Goal: Task Accomplishment & Management: Manage account settings

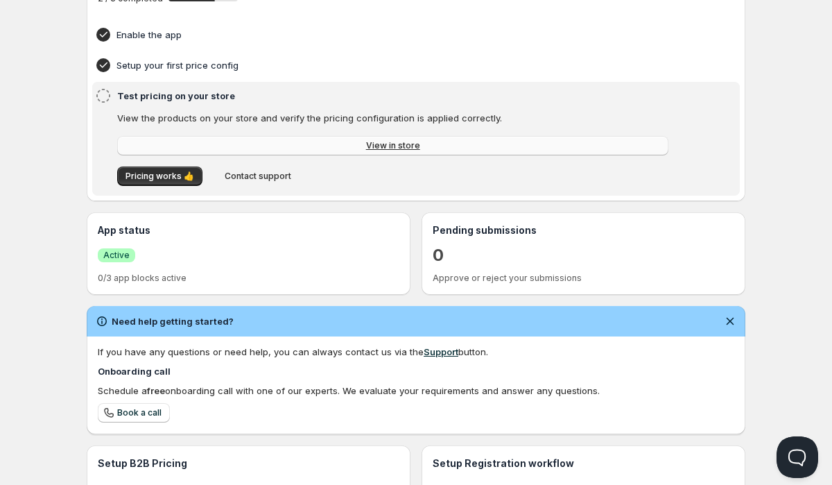
scroll to position [143, 0]
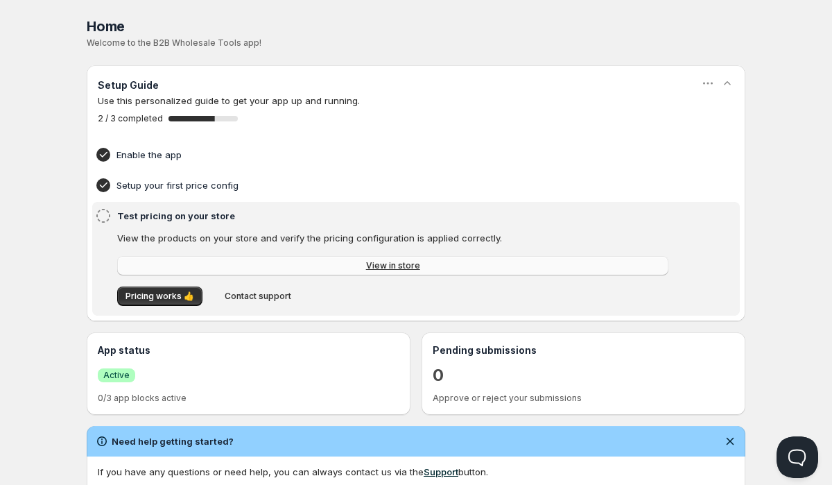
click at [358, 266] on link "View in store" at bounding box center [392, 265] width 551 height 19
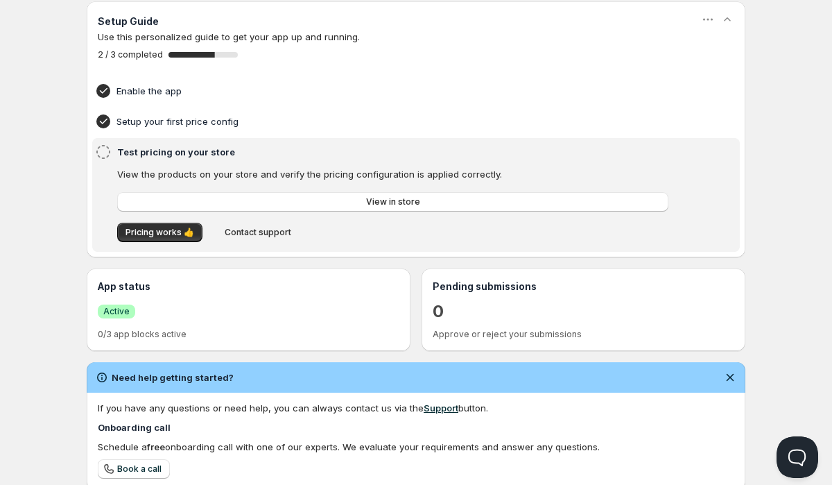
scroll to position [81, 0]
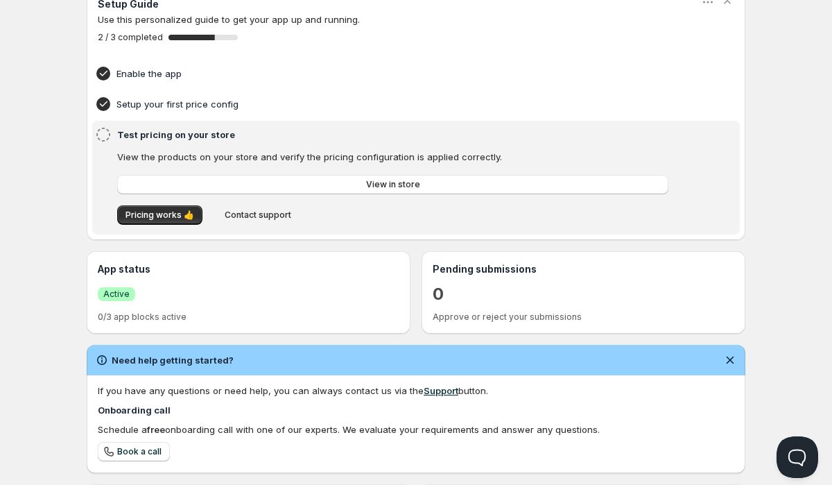
click at [102, 134] on icon at bounding box center [103, 134] width 17 height 17
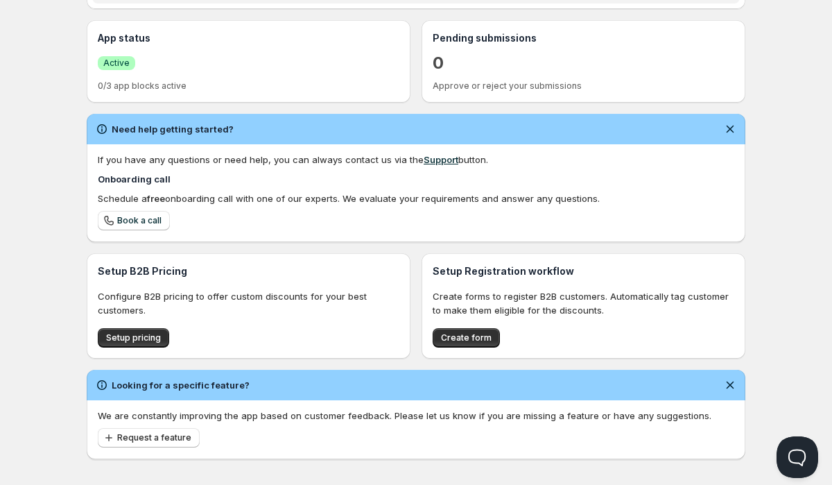
scroll to position [322, 0]
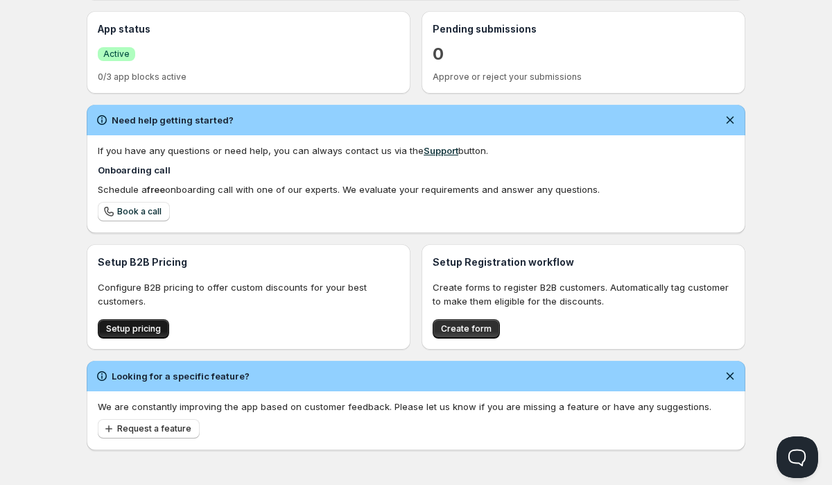
click at [129, 324] on span "Setup pricing" at bounding box center [133, 328] width 55 height 11
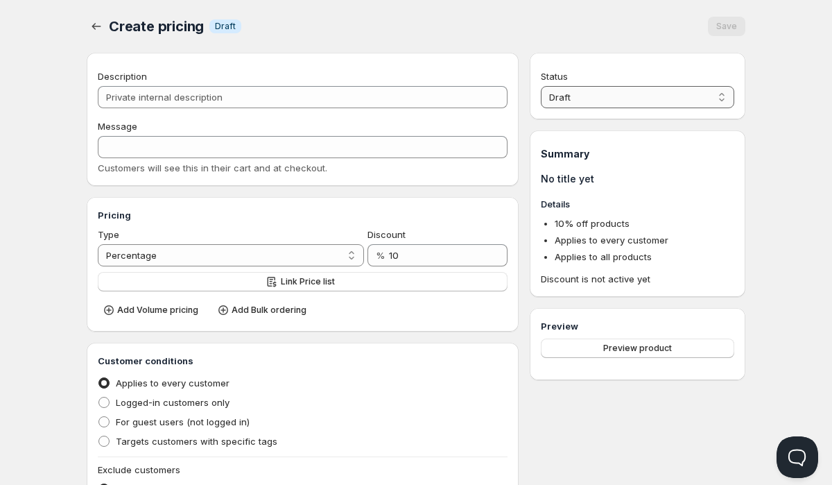
click at [602, 94] on select "Draft Active" at bounding box center [637, 97] width 193 height 22
select select "1"
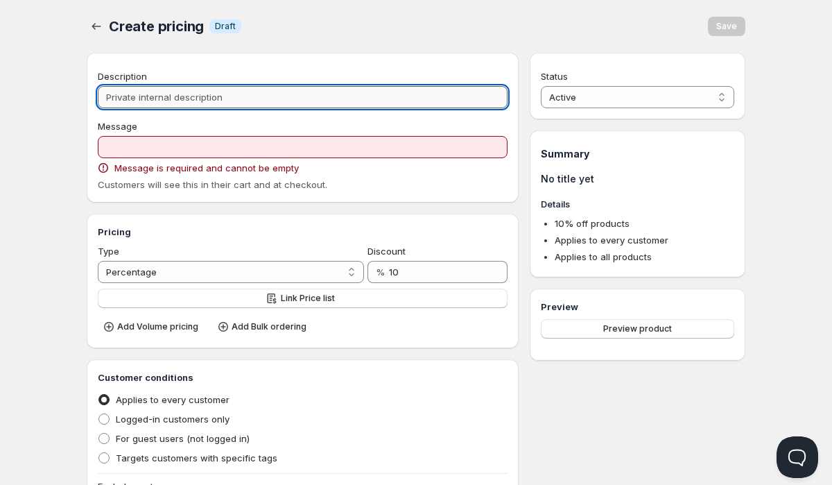
click at [184, 95] on input "Description" at bounding box center [303, 97] width 410 height 22
click at [166, 94] on input "Description" at bounding box center [303, 97] width 410 height 22
click at [180, 93] on input "Description" at bounding box center [303, 97] width 410 height 22
paste input "Professional / Wholesale"
type input "Professional / Wholesale"
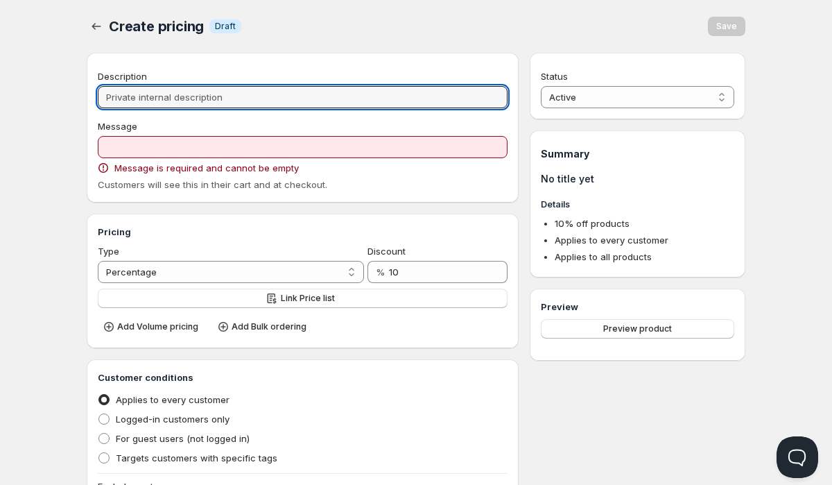
type input "PROFESSIONAL_/_WHOLESALE"
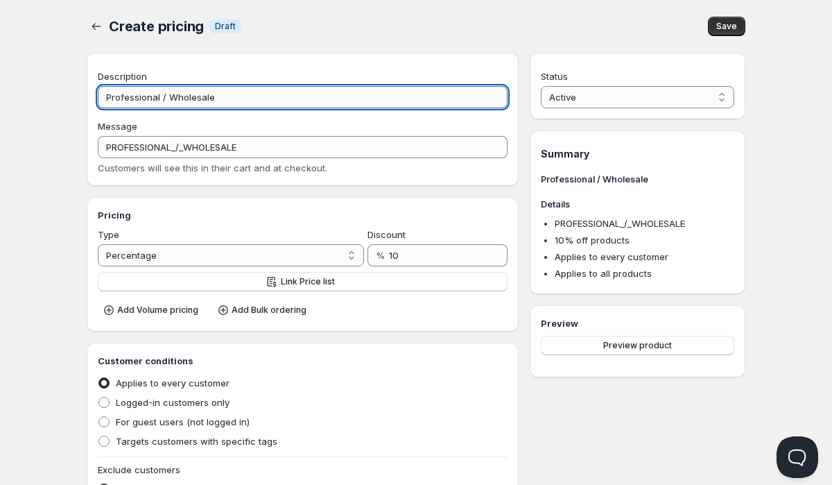
click at [164, 96] on input "Professional / Wholesale" at bounding box center [303, 97] width 410 height 22
type input "Professional Wholesale"
type input "PROFESSIONAL_WHOLESALE"
type input "Professional Wholesale"
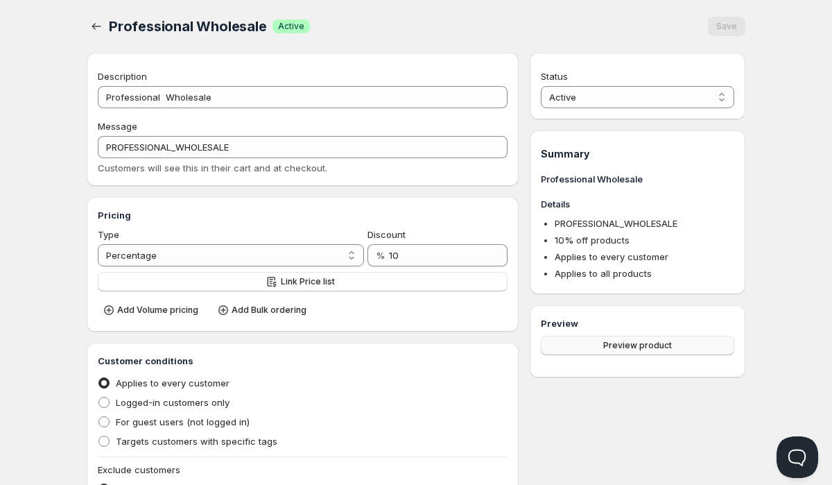
click at [613, 340] on span "Preview product" at bounding box center [637, 345] width 69 height 11
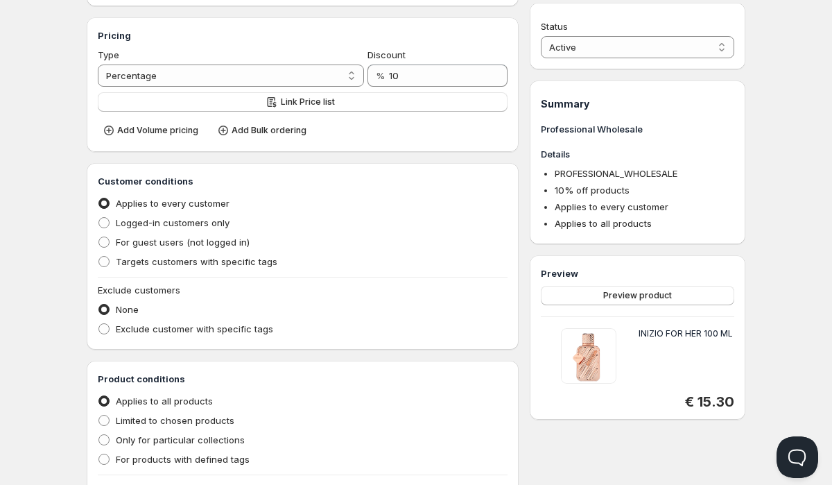
scroll to position [191, 0]
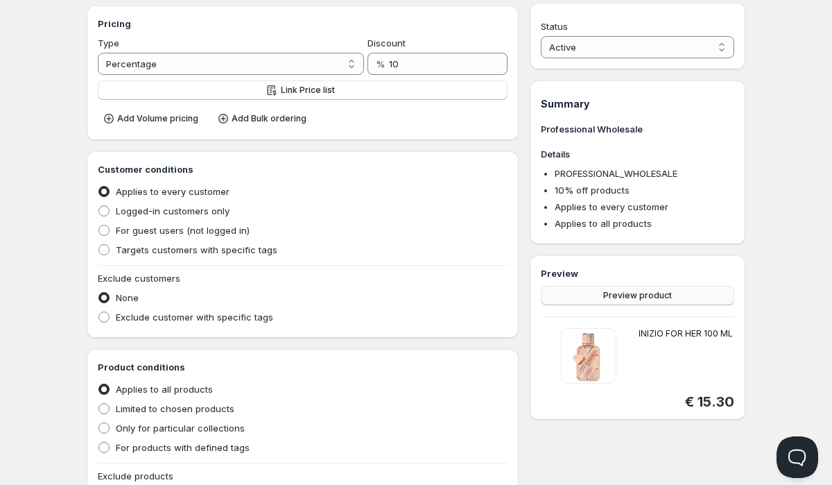
click at [635, 295] on span "Preview product" at bounding box center [637, 295] width 69 height 11
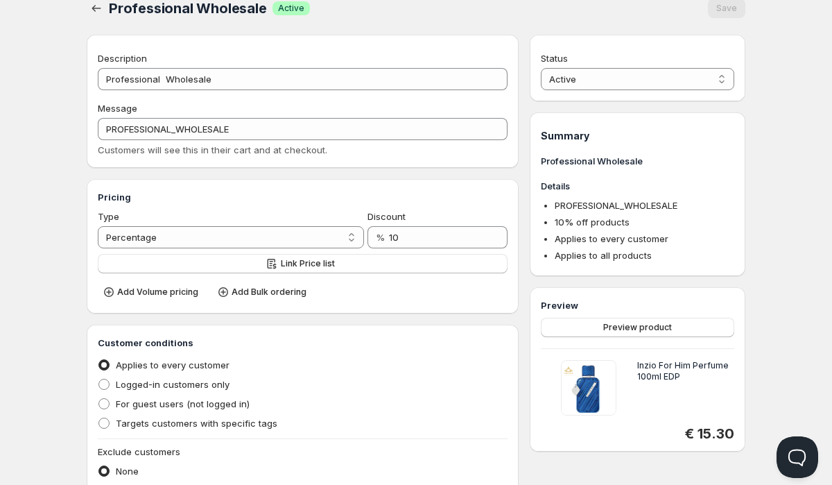
scroll to position [0, 0]
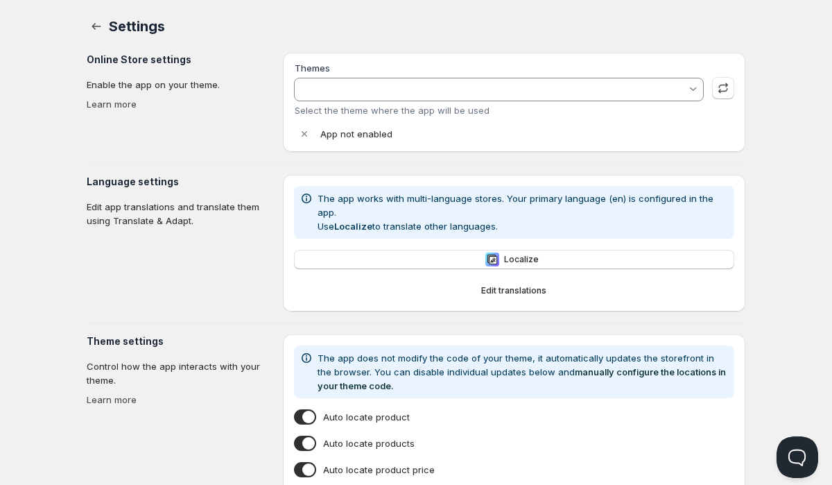
type input "Trade"
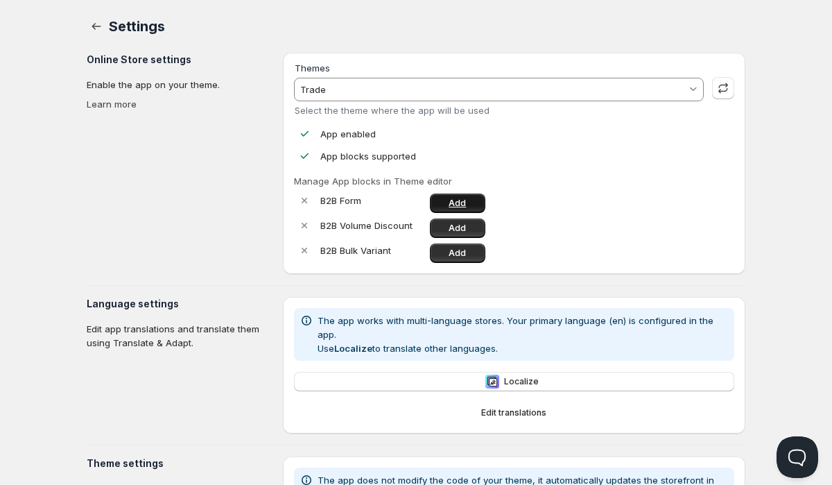
click at [455, 200] on span "Add" at bounding box center [457, 203] width 17 height 11
click at [461, 226] on span "Add" at bounding box center [457, 228] width 17 height 11
click at [460, 250] on span "Add" at bounding box center [457, 252] width 17 height 11
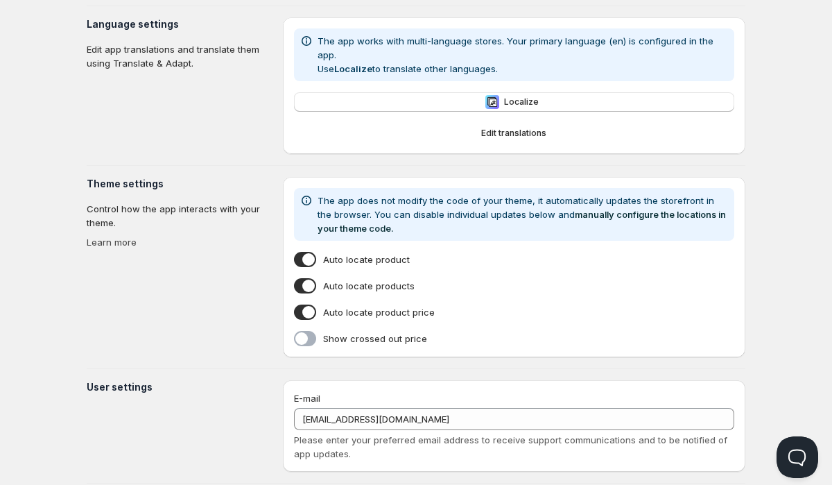
scroll to position [298, 0]
